Goal: Find specific page/section

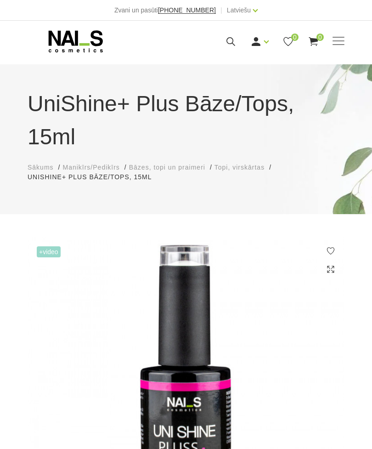
click at [338, 40] on span at bounding box center [338, 40] width 12 height 1
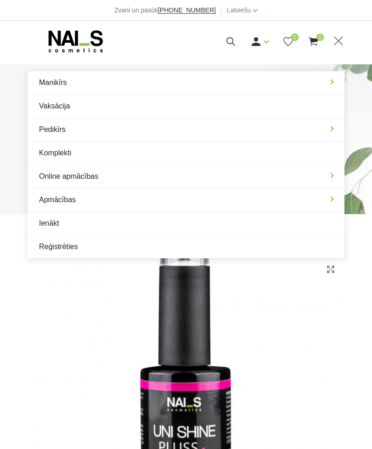
click at [63, 156] on link "Komplekti" at bounding box center [186, 152] width 317 height 23
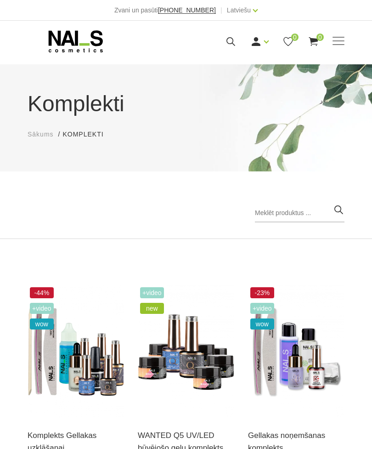
click at [341, 41] on span at bounding box center [338, 40] width 12 height 1
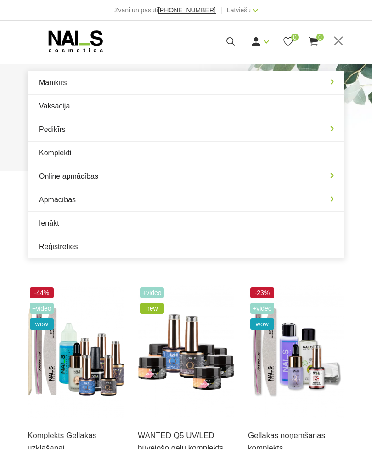
click at [335, 80] on link "Manikīrs" at bounding box center [186, 82] width 317 height 23
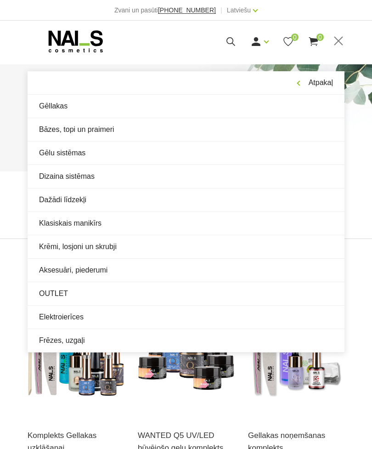
click at [102, 270] on link "Aksesuāri, piederumi" at bounding box center [186, 270] width 317 height 23
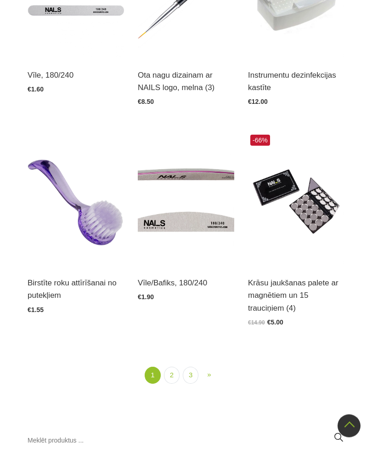
scroll to position [1699, 0]
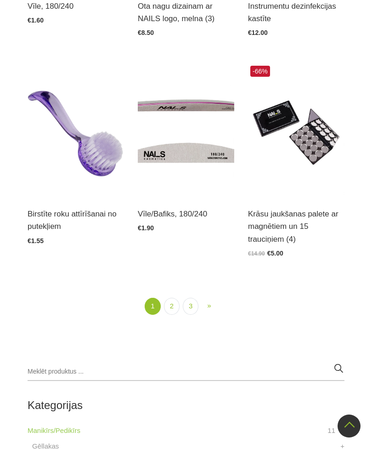
click at [178, 305] on link "2" at bounding box center [172, 306] width 16 height 17
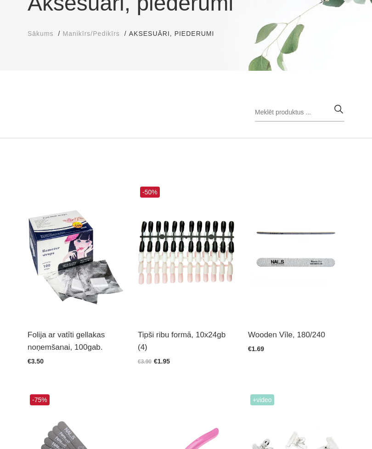
scroll to position [101, 0]
click at [301, 257] on img at bounding box center [296, 250] width 96 height 133
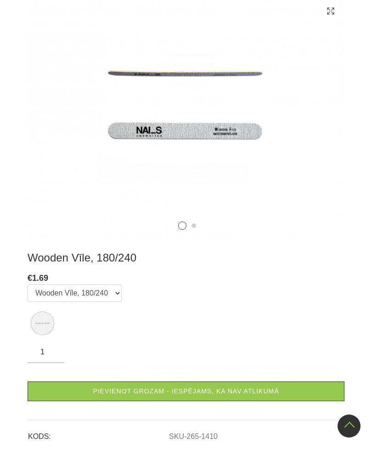
scroll to position [224, 0]
